Goal: Transaction & Acquisition: Download file/media

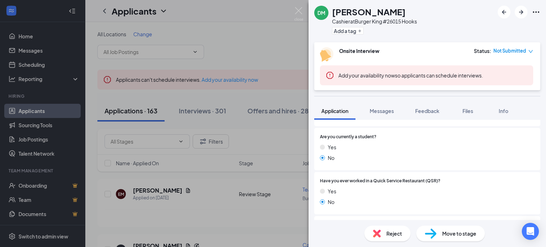
scroll to position [284, 0]
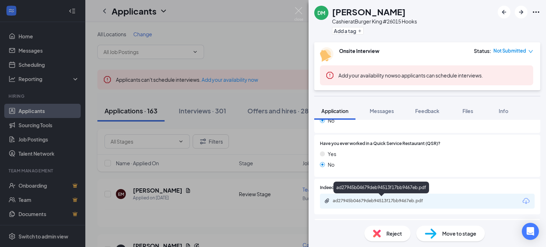
click at [350, 201] on div "ad27945b04679deb94513f17bb9467eb.pdf" at bounding box center [382, 201] width 99 height 6
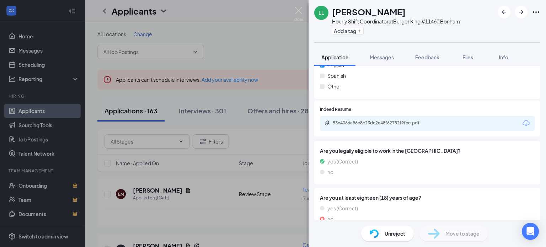
scroll to position [376, 0]
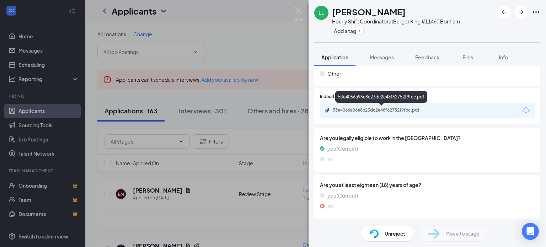
click at [368, 109] on div "53e4066a96e8c23dc2e48f62752f9fcc.pdf" at bounding box center [382, 110] width 99 height 6
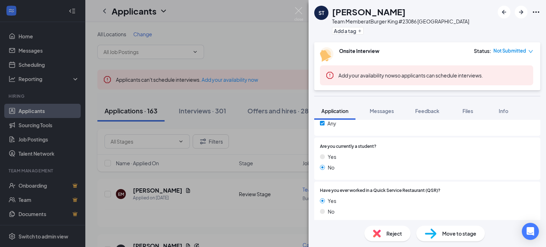
scroll to position [284, 0]
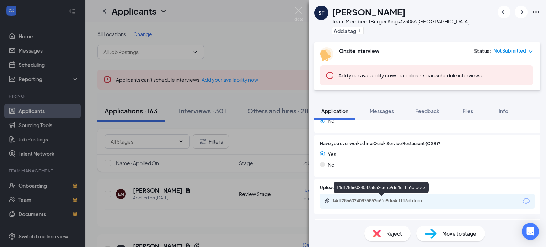
click at [360, 202] on div "f4df28660240875852c6fc9de4cf116d.docx" at bounding box center [382, 201] width 99 height 6
click at [362, 198] on div "f4df28660240875852c6fc9de4cf116d.docx" at bounding box center [382, 201] width 99 height 6
